Goal: Navigation & Orientation: Go to known website

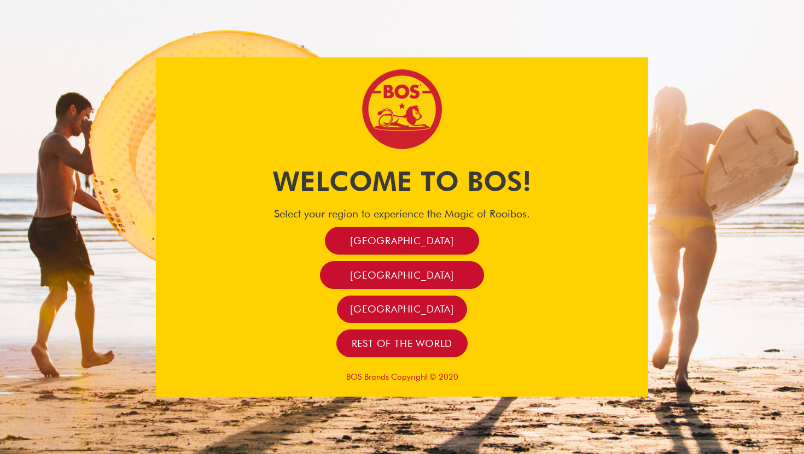
click at [455, 321] on div "[GEOGRAPHIC_DATA]" at bounding box center [402, 310] width 492 height 28
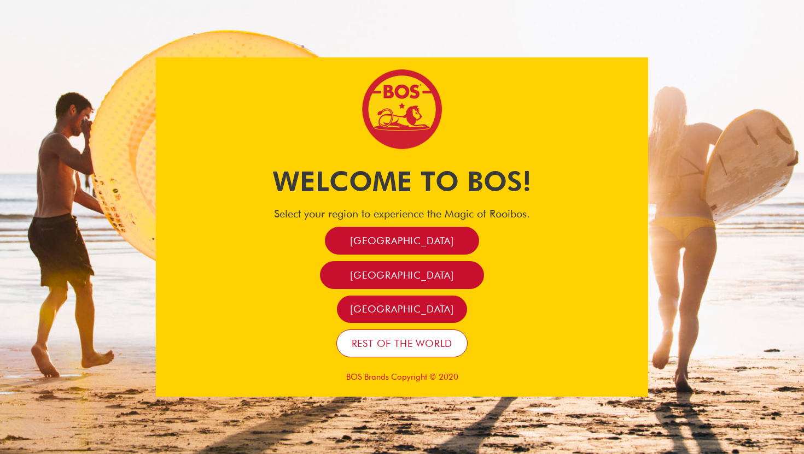
click at [441, 340] on span "Rest of the world" at bounding box center [402, 343] width 101 height 13
